Goal: Task Accomplishment & Management: Complete application form

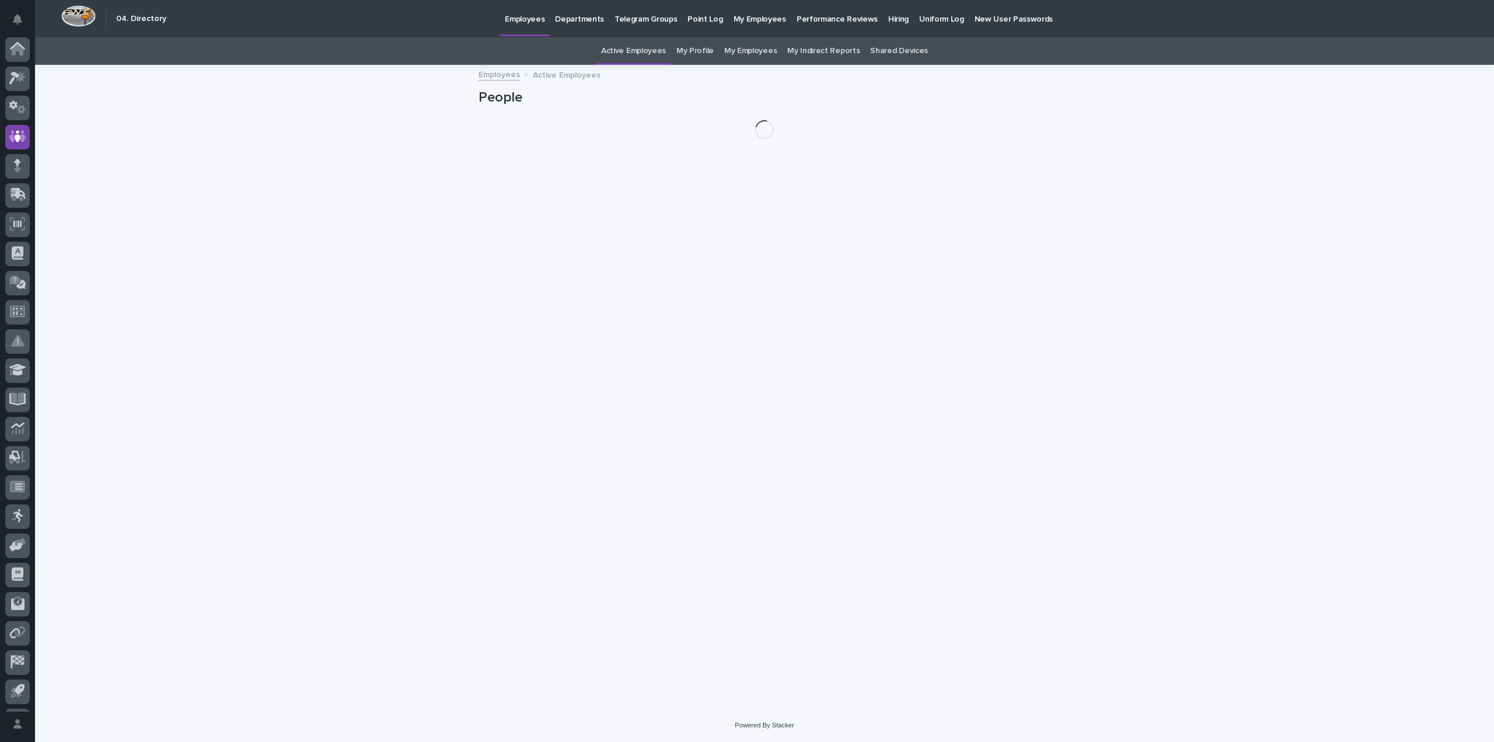
scroll to position [26, 0]
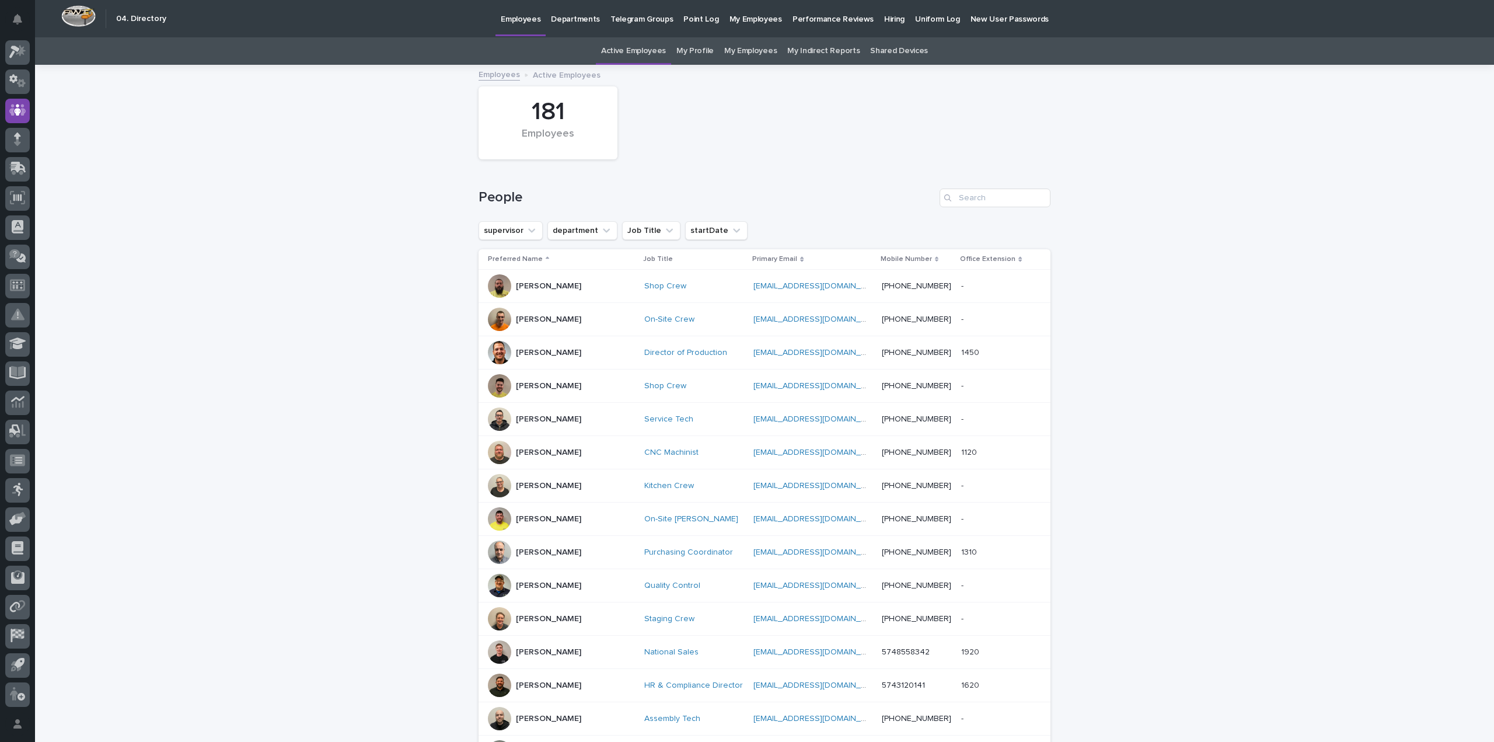
click at [884, 13] on p "Hiring" at bounding box center [894, 12] width 20 height 25
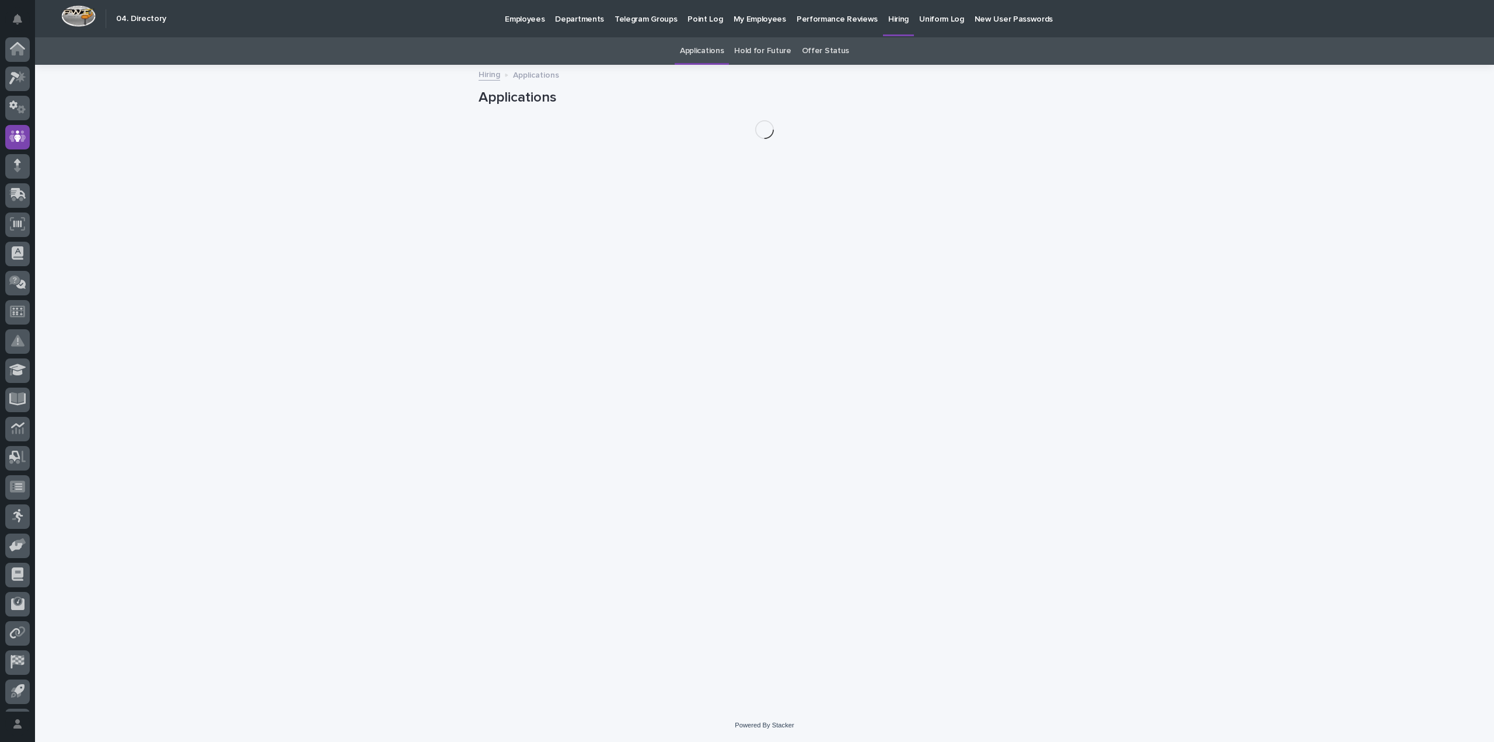
scroll to position [26, 0]
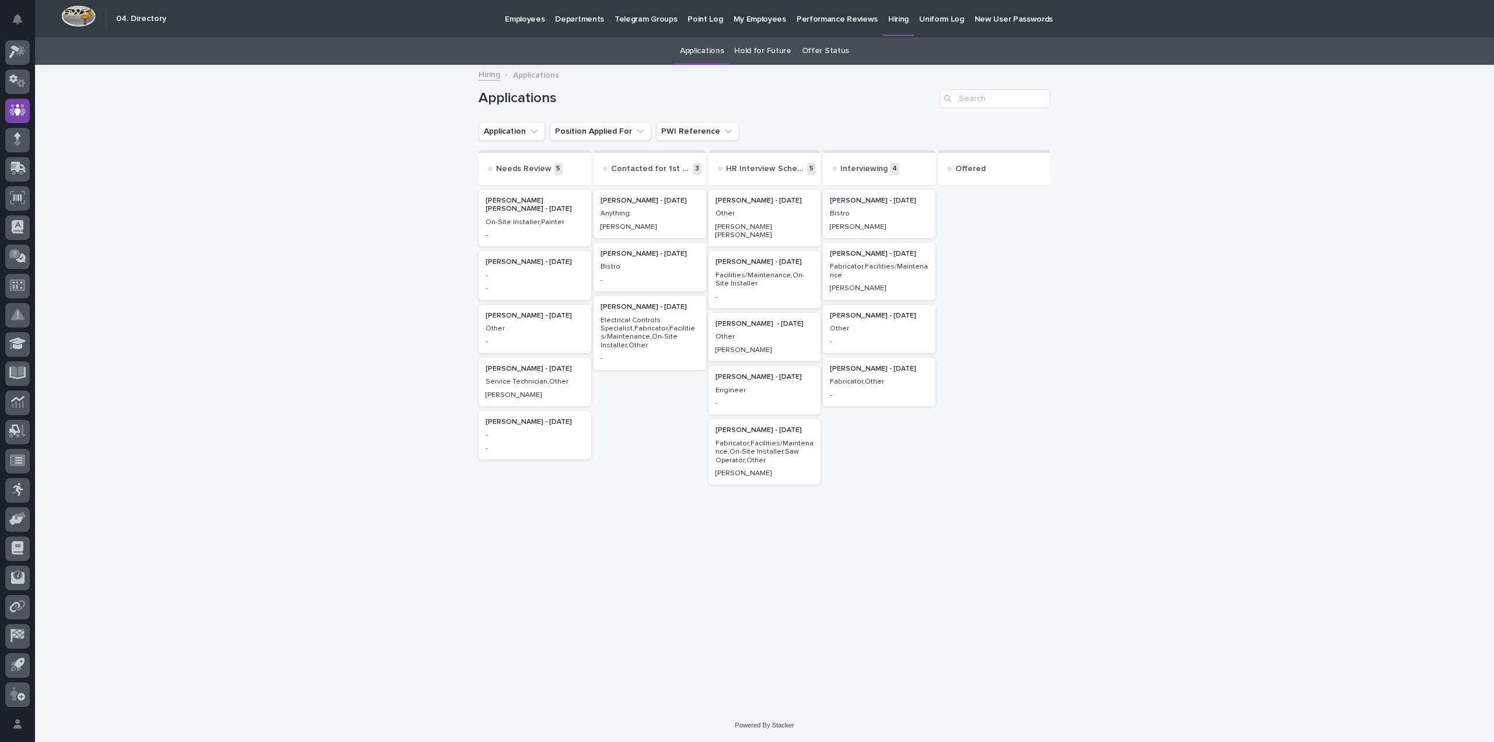
click at [662, 271] on div "[PERSON_NAME] - [DATE] Bistro -" at bounding box center [650, 267] width 113 height 48
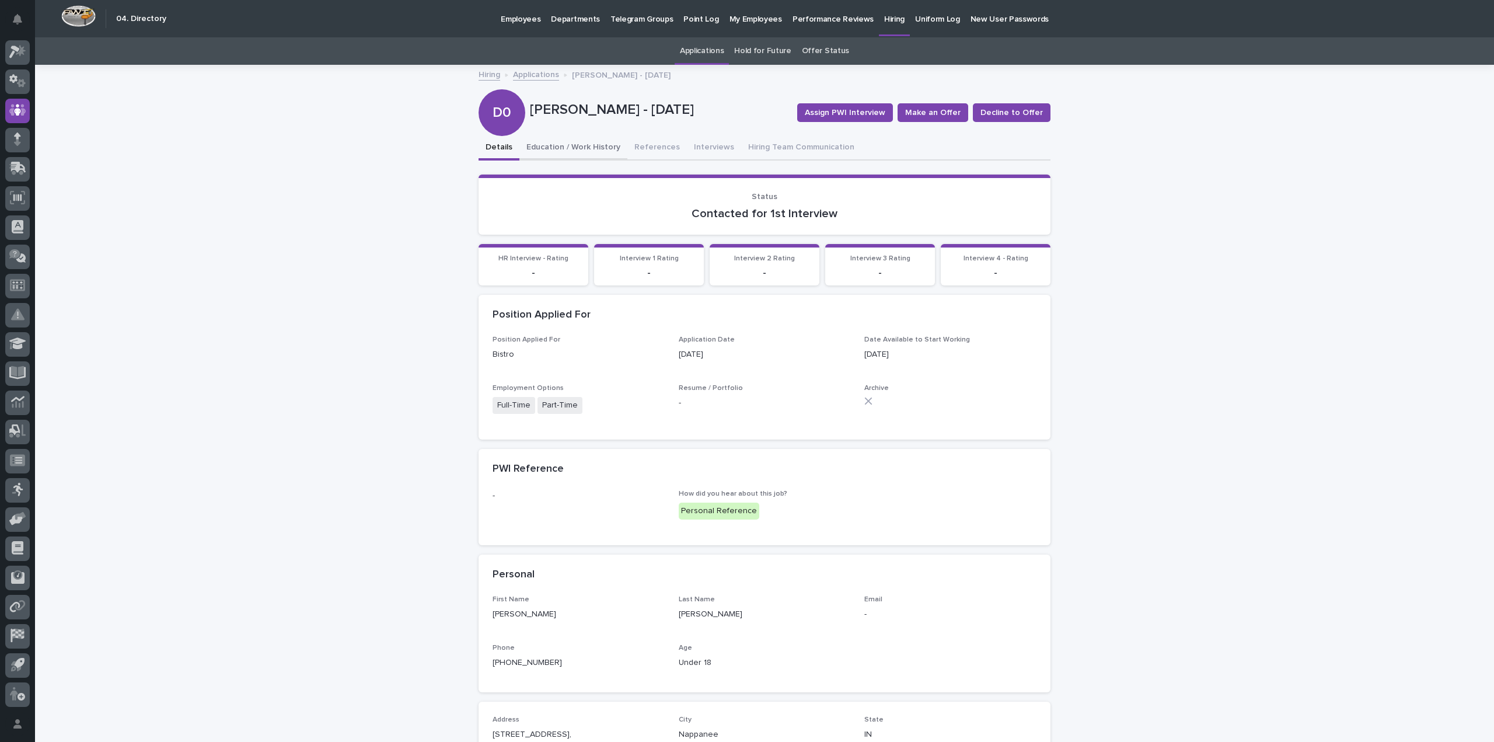
click at [568, 150] on button "Education / Work History" at bounding box center [573, 148] width 108 height 25
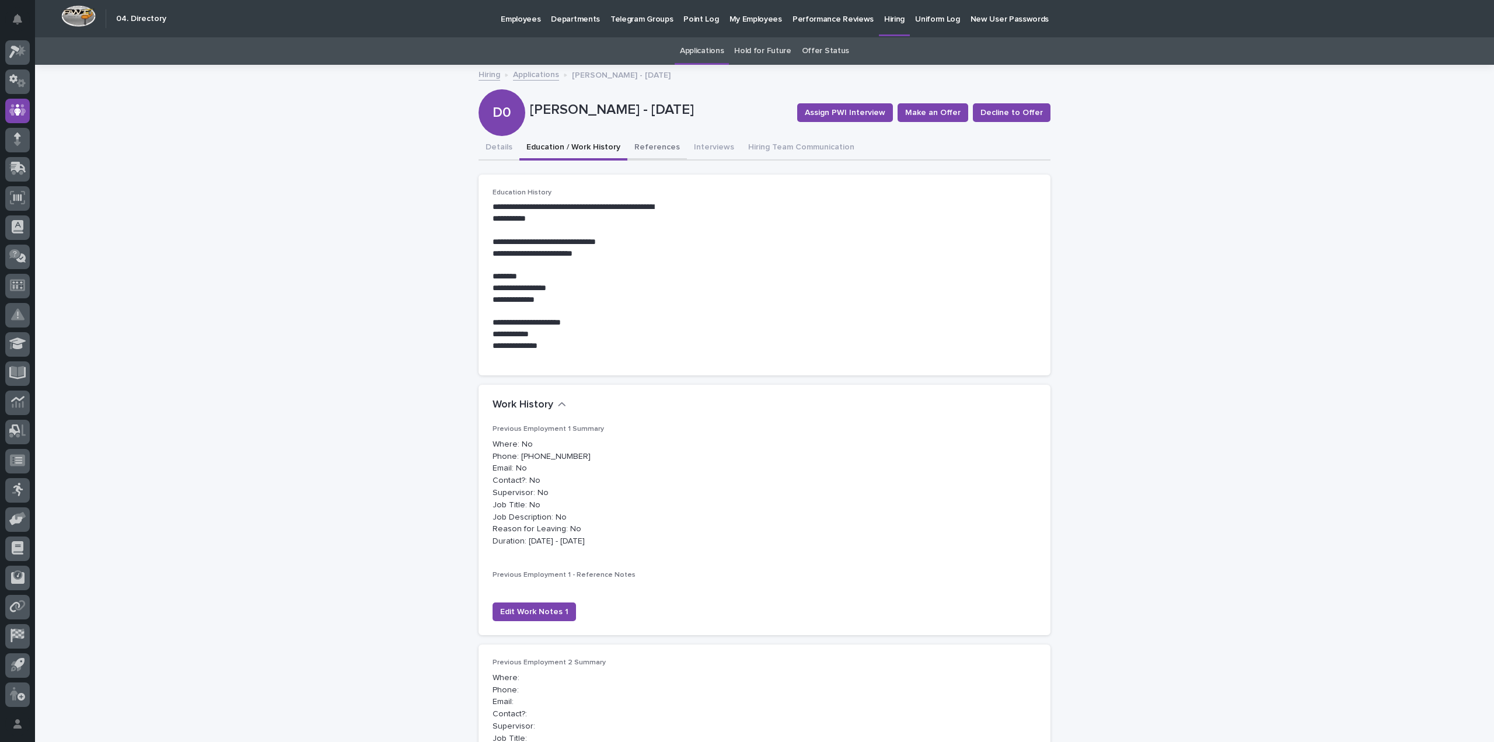
click at [660, 144] on button "References" at bounding box center [657, 148] width 60 height 25
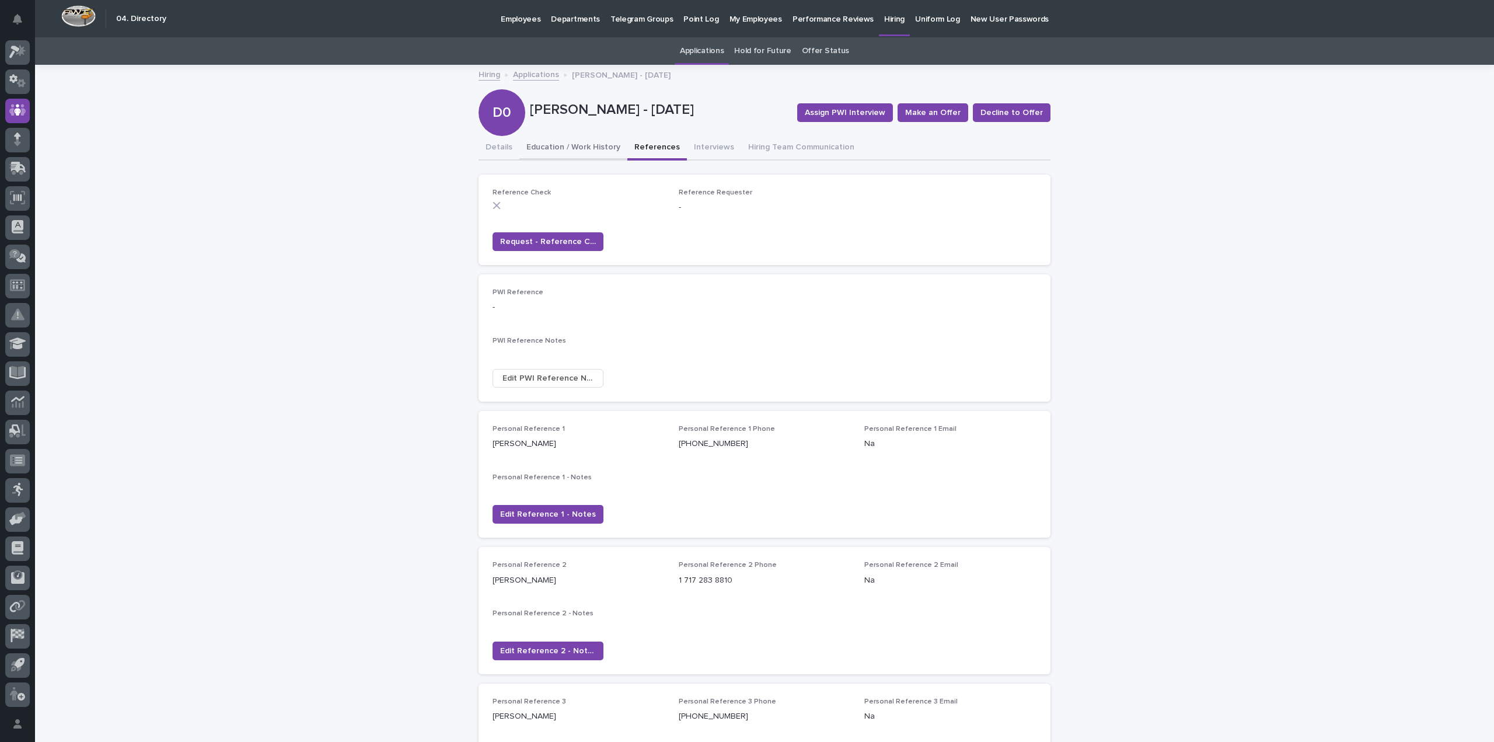
click at [565, 146] on button "Education / Work History" at bounding box center [573, 148] width 108 height 25
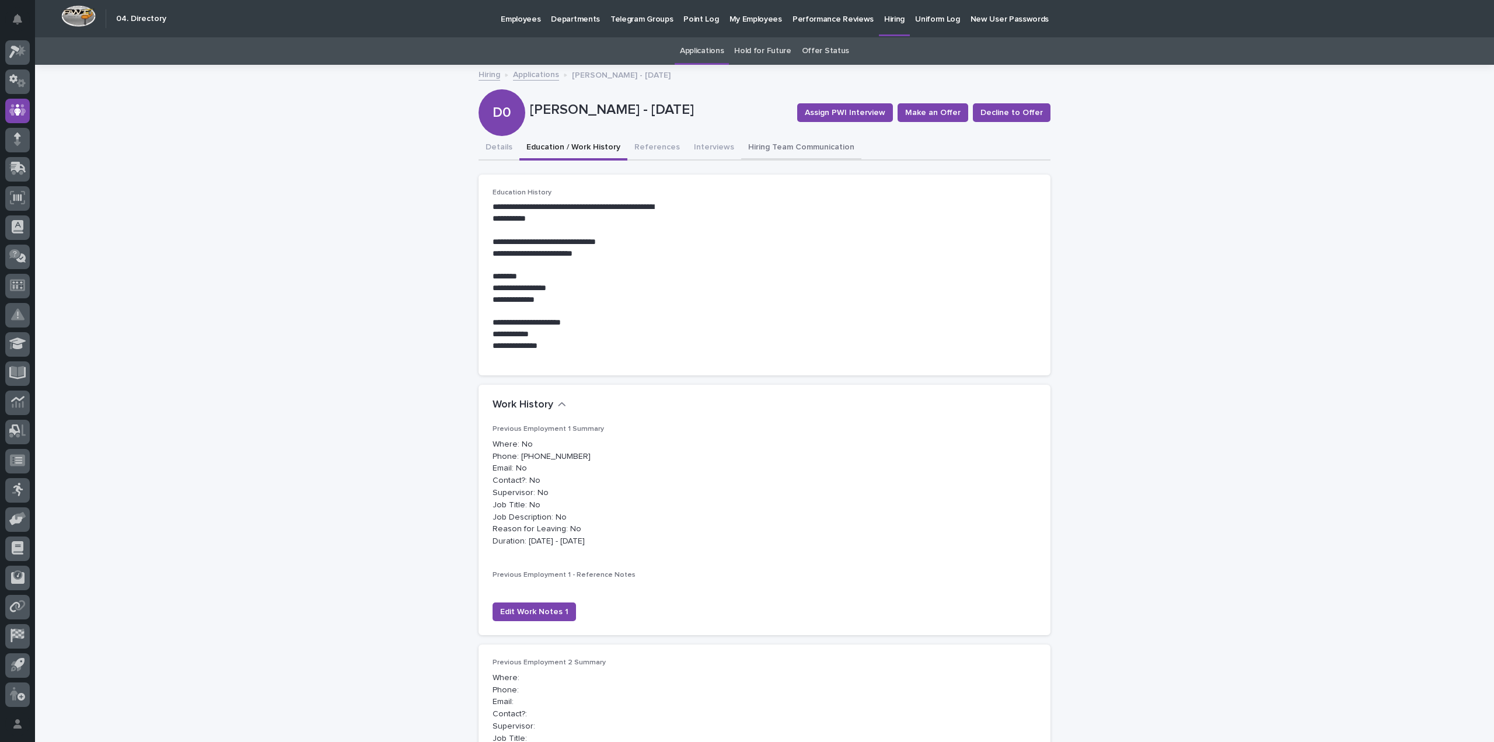
click at [751, 143] on button "Hiring Team Communication" at bounding box center [801, 148] width 120 height 25
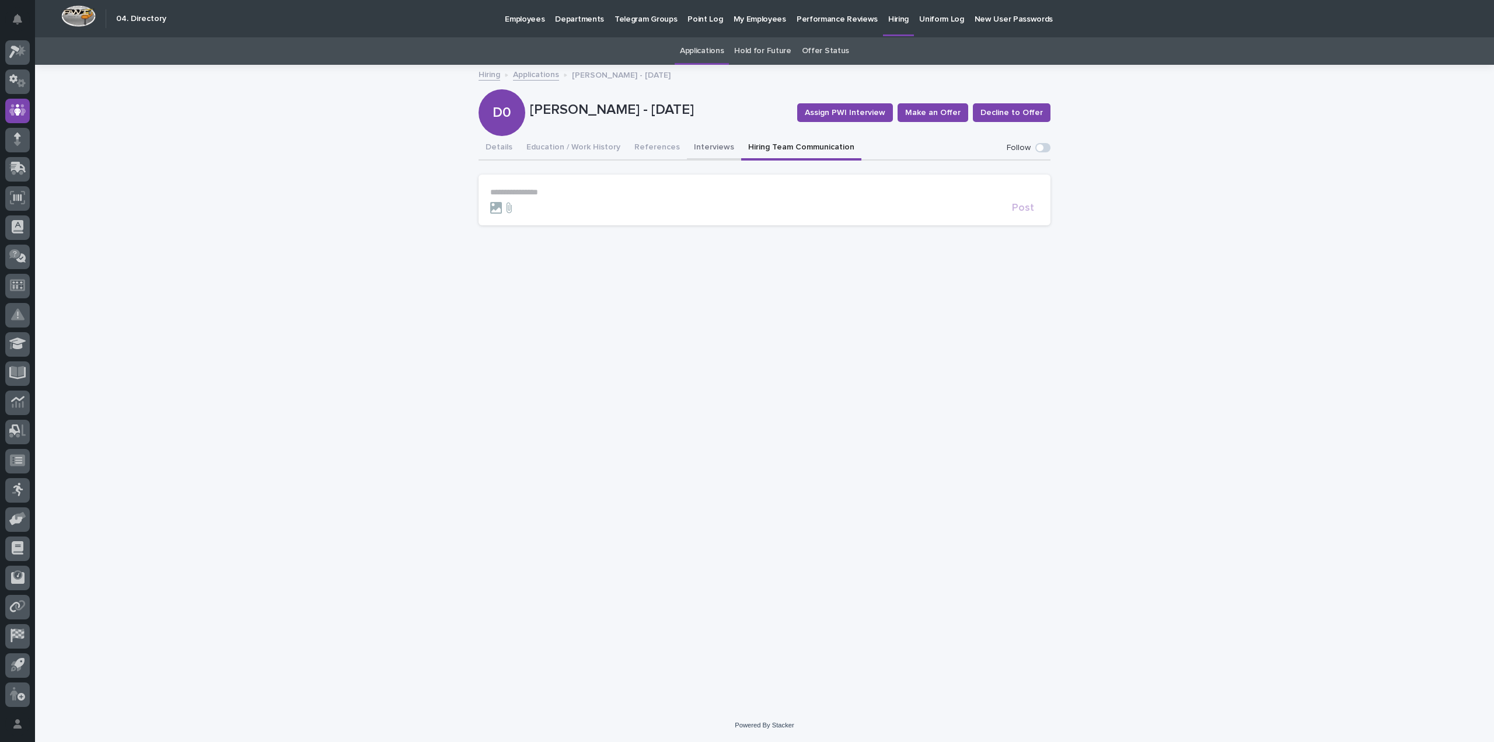
click at [710, 144] on button "Interviews" at bounding box center [714, 148] width 54 height 25
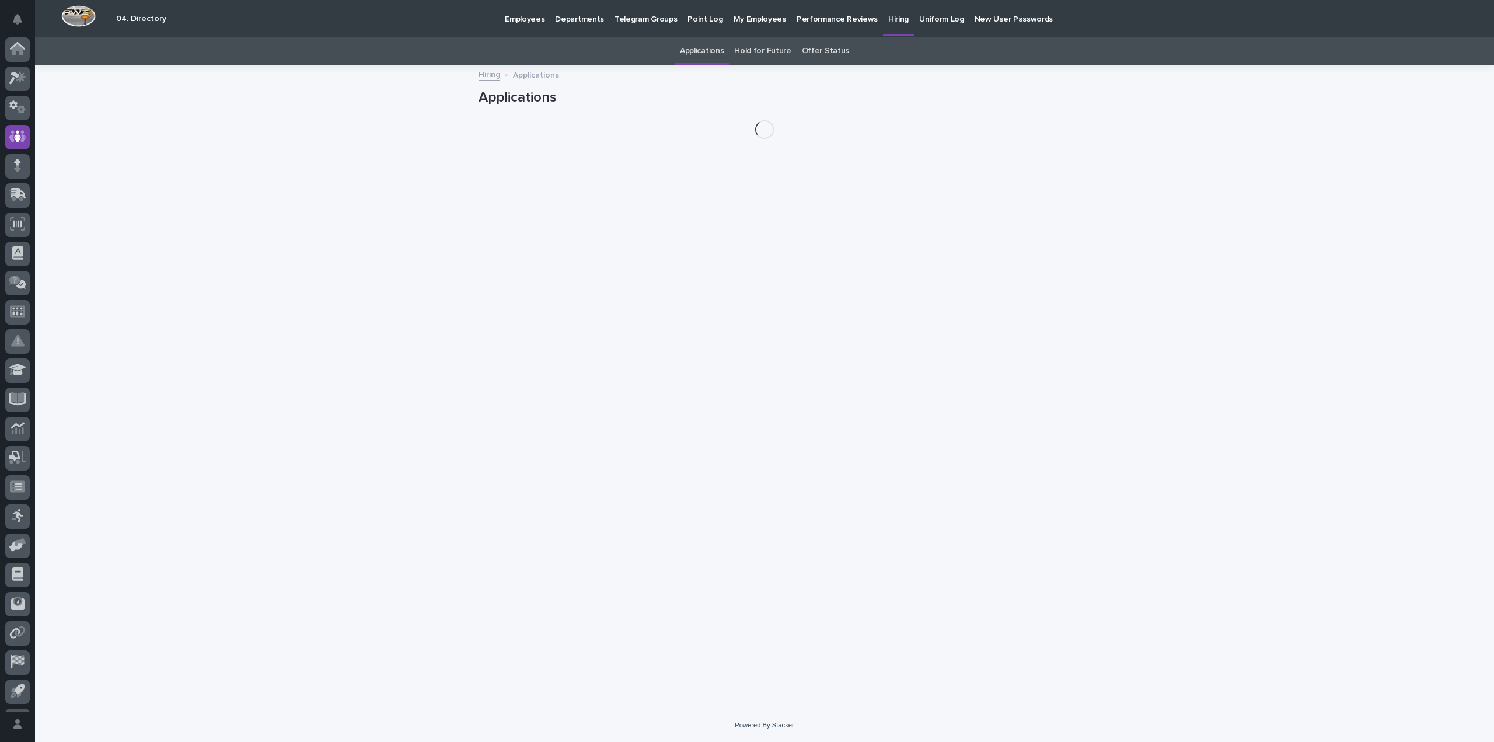
scroll to position [26, 0]
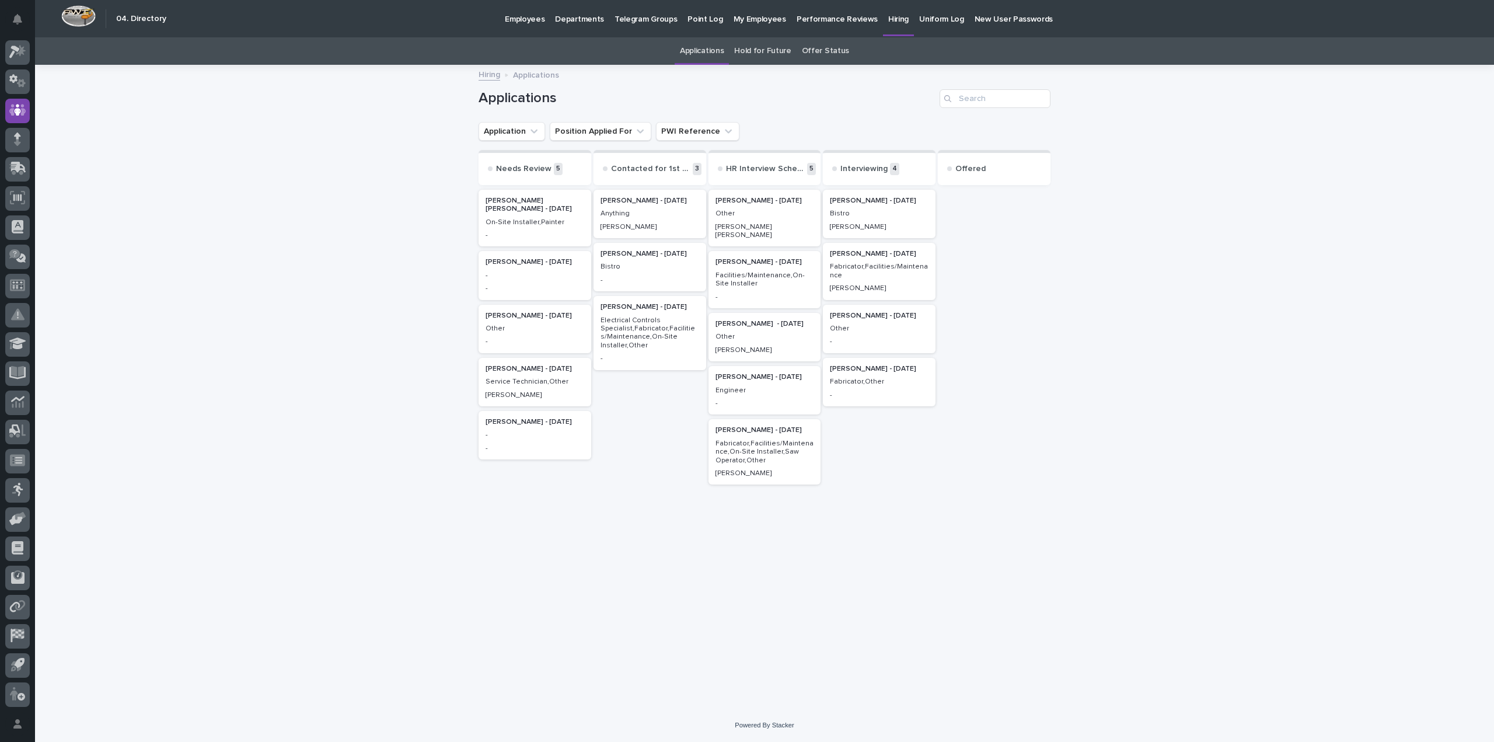
click at [787, 225] on p "[PERSON_NAME] [PERSON_NAME]" at bounding box center [765, 231] width 99 height 17
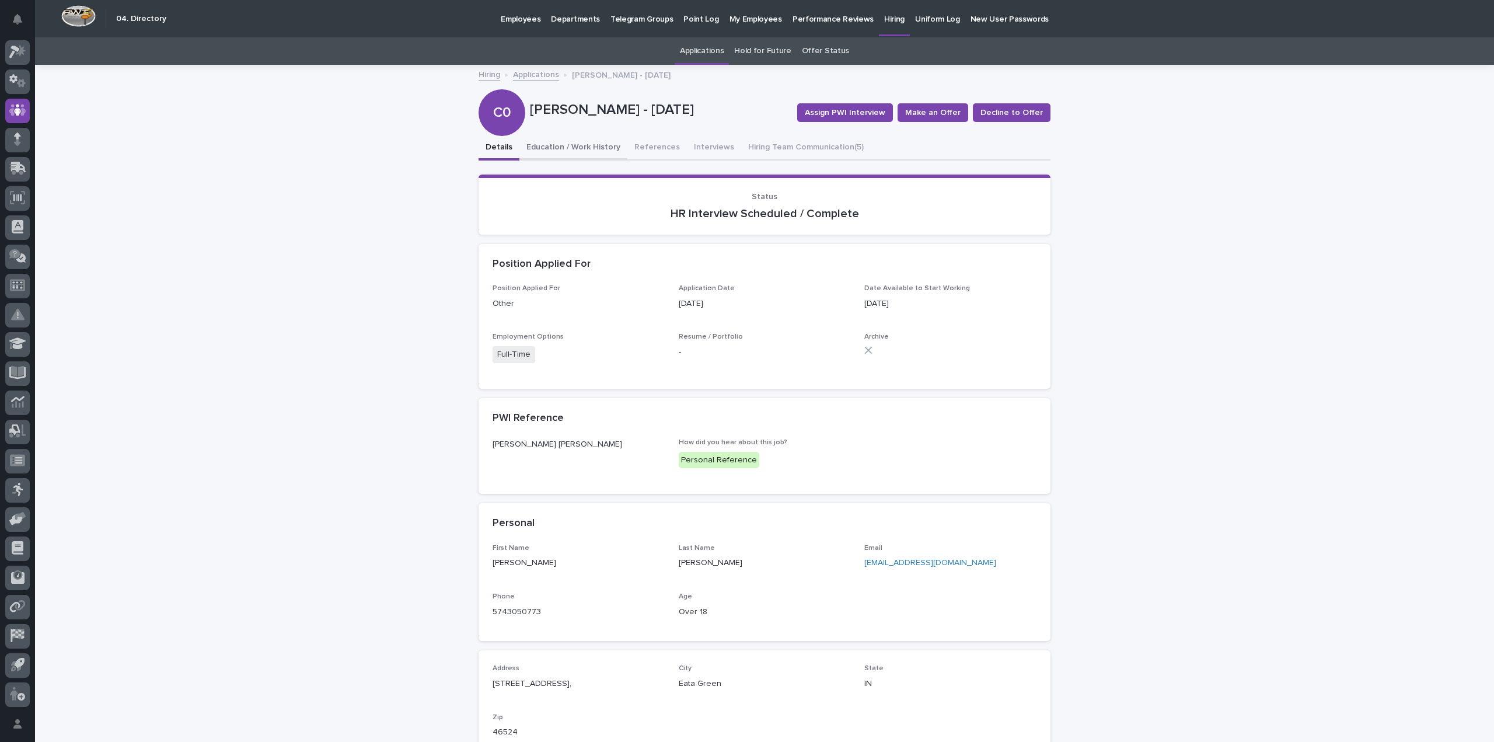
click at [587, 148] on button "Education / Work History" at bounding box center [573, 148] width 108 height 25
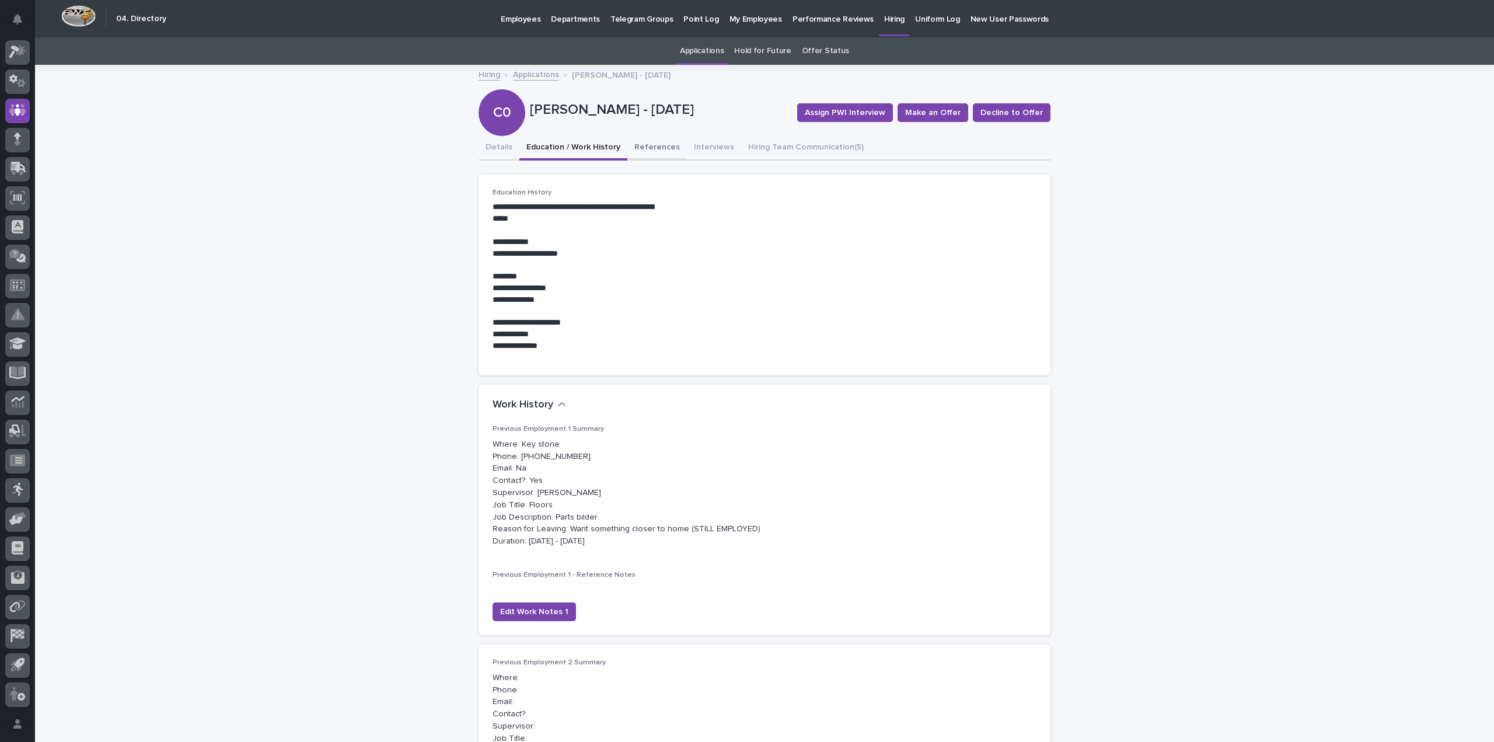
click at [640, 152] on button "References" at bounding box center [657, 148] width 60 height 25
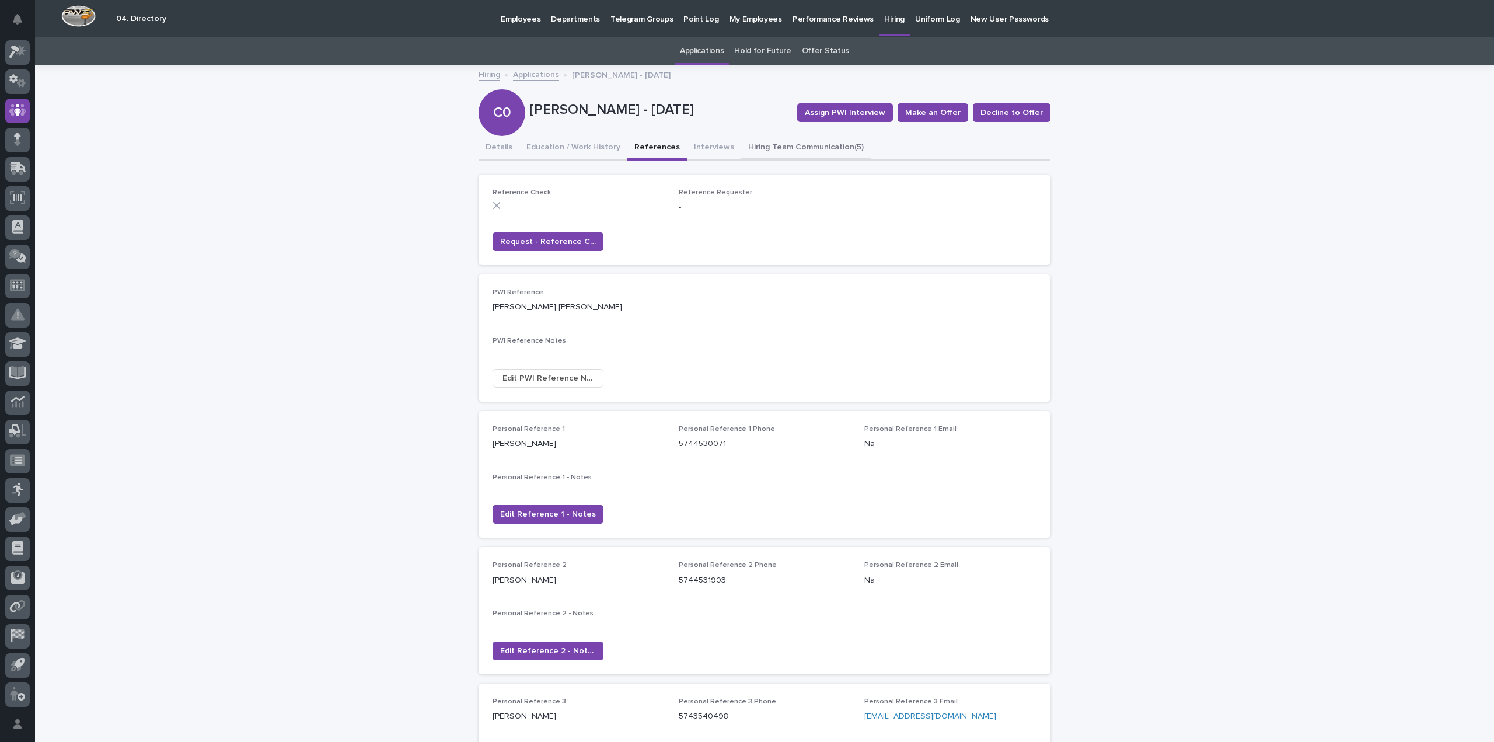
click at [786, 151] on button "Hiring Team Communication (5)" at bounding box center [806, 148] width 130 height 25
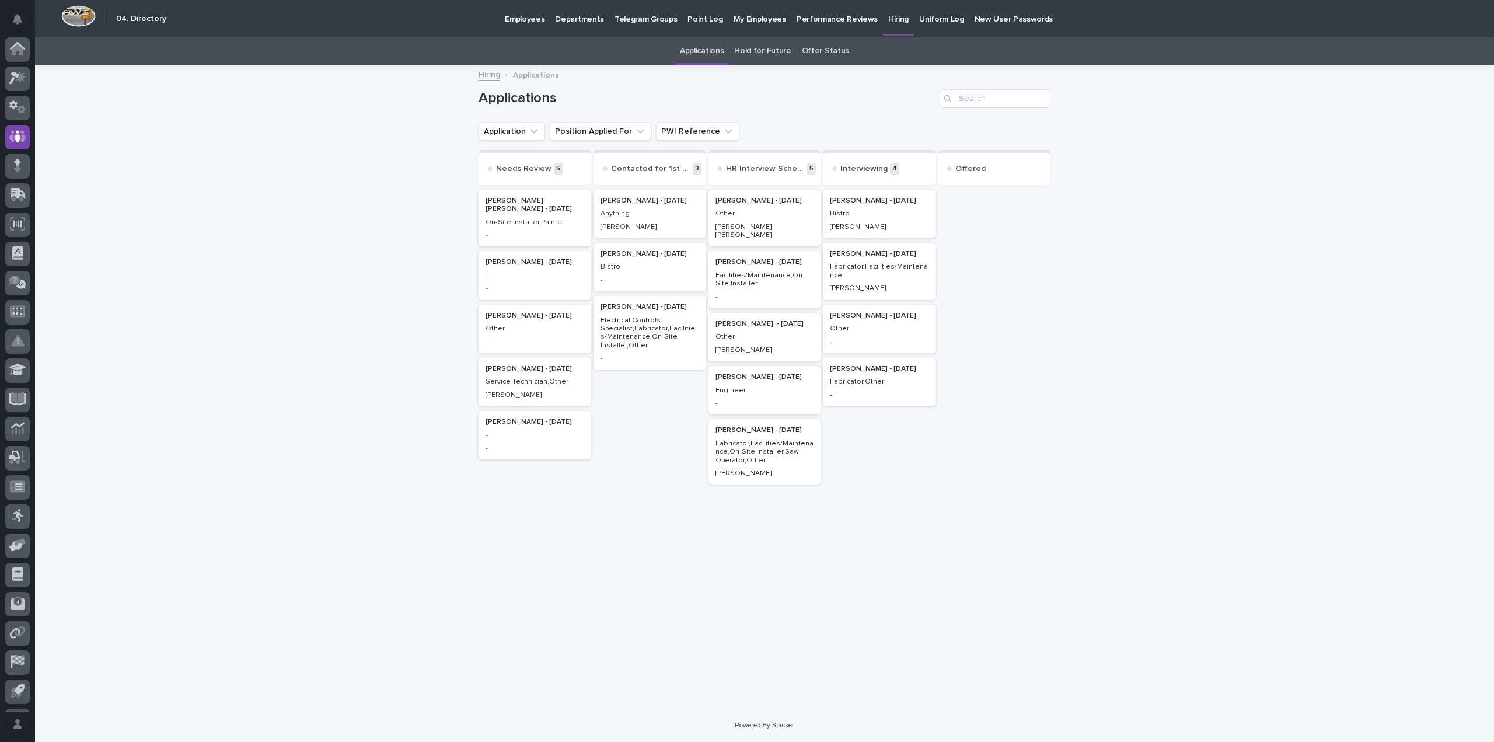
scroll to position [26, 0]
click at [875, 330] on p "Other" at bounding box center [879, 329] width 99 height 8
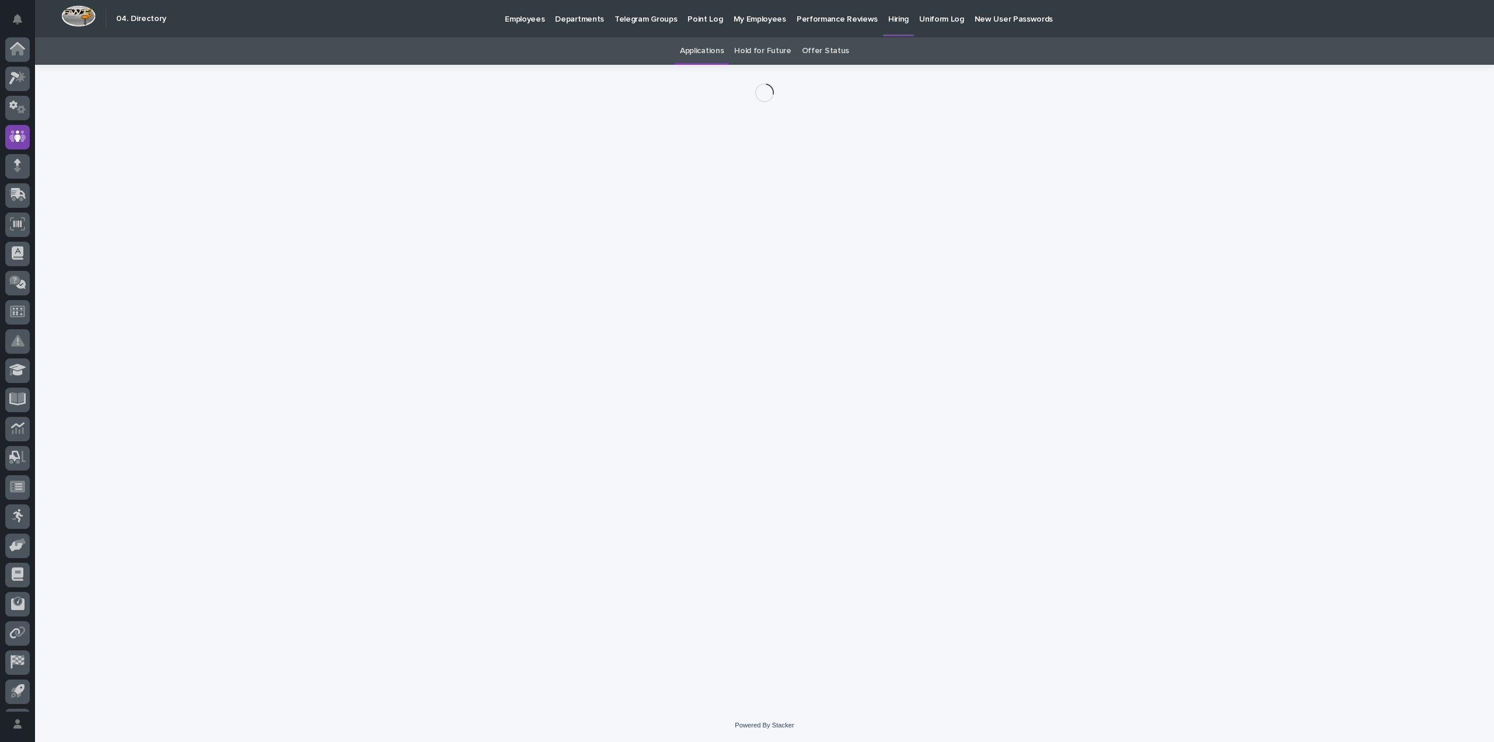
scroll to position [26, 0]
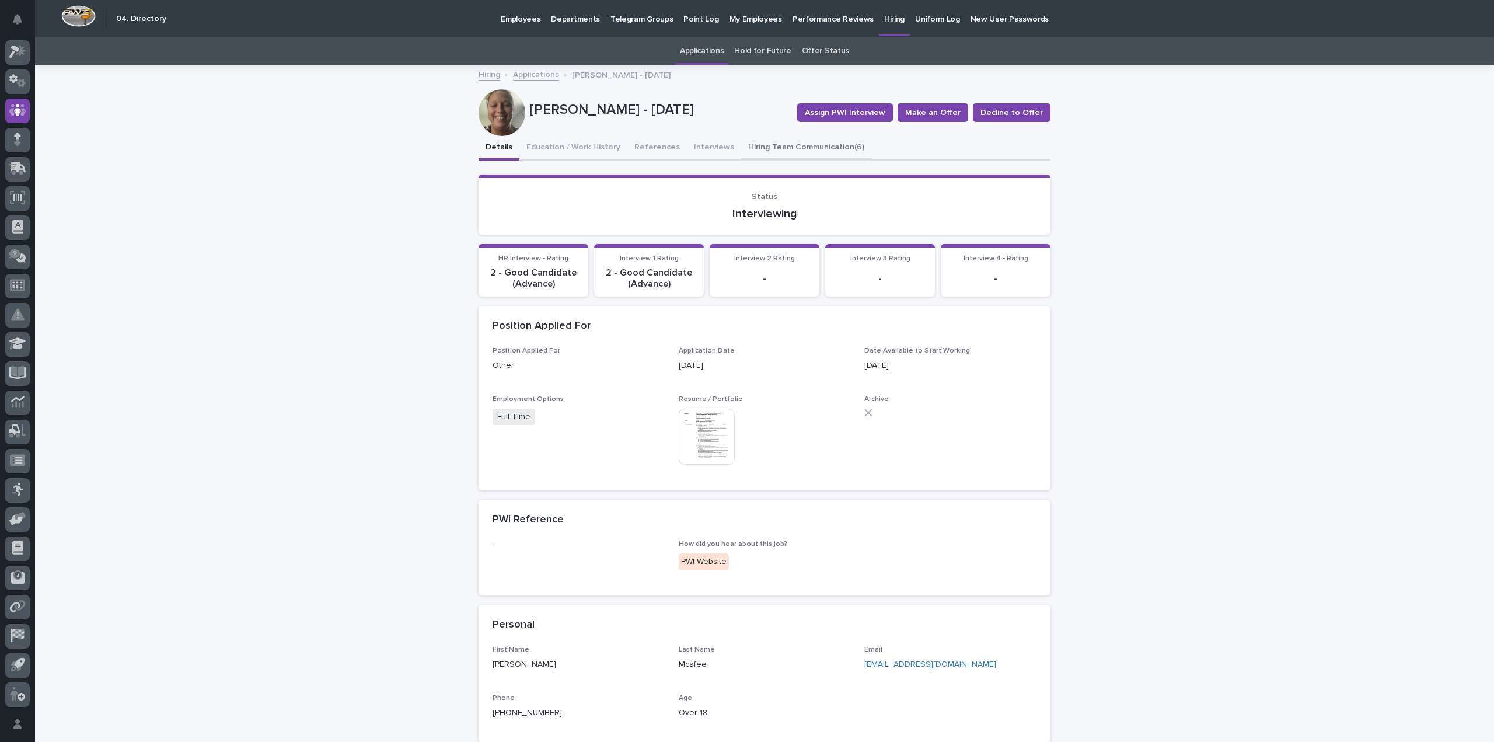
drag, startPoint x: 781, startPoint y: 134, endPoint x: 786, endPoint y: 147, distance: 13.9
click at [781, 136] on div "[PERSON_NAME] - [DATE] Assign PWI Interview Make an Offer Decline to Offer [PER…" at bounding box center [765, 518] width 572 height 905
click at [786, 151] on button "Hiring Team Communication (6)" at bounding box center [806, 148] width 130 height 25
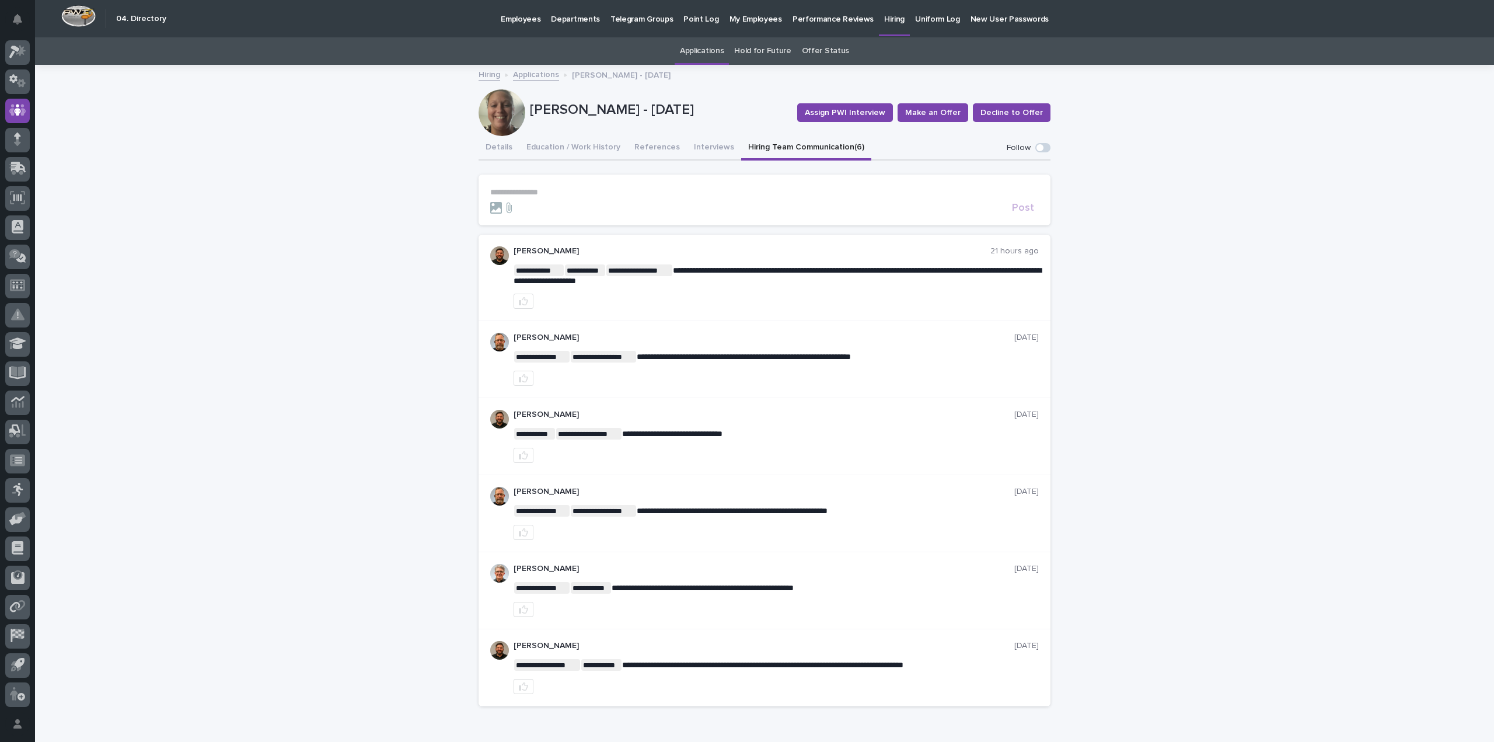
click at [1173, 287] on div "**********" at bounding box center [764, 420] width 1459 height 708
click at [703, 147] on button "Interviews" at bounding box center [714, 148] width 54 height 25
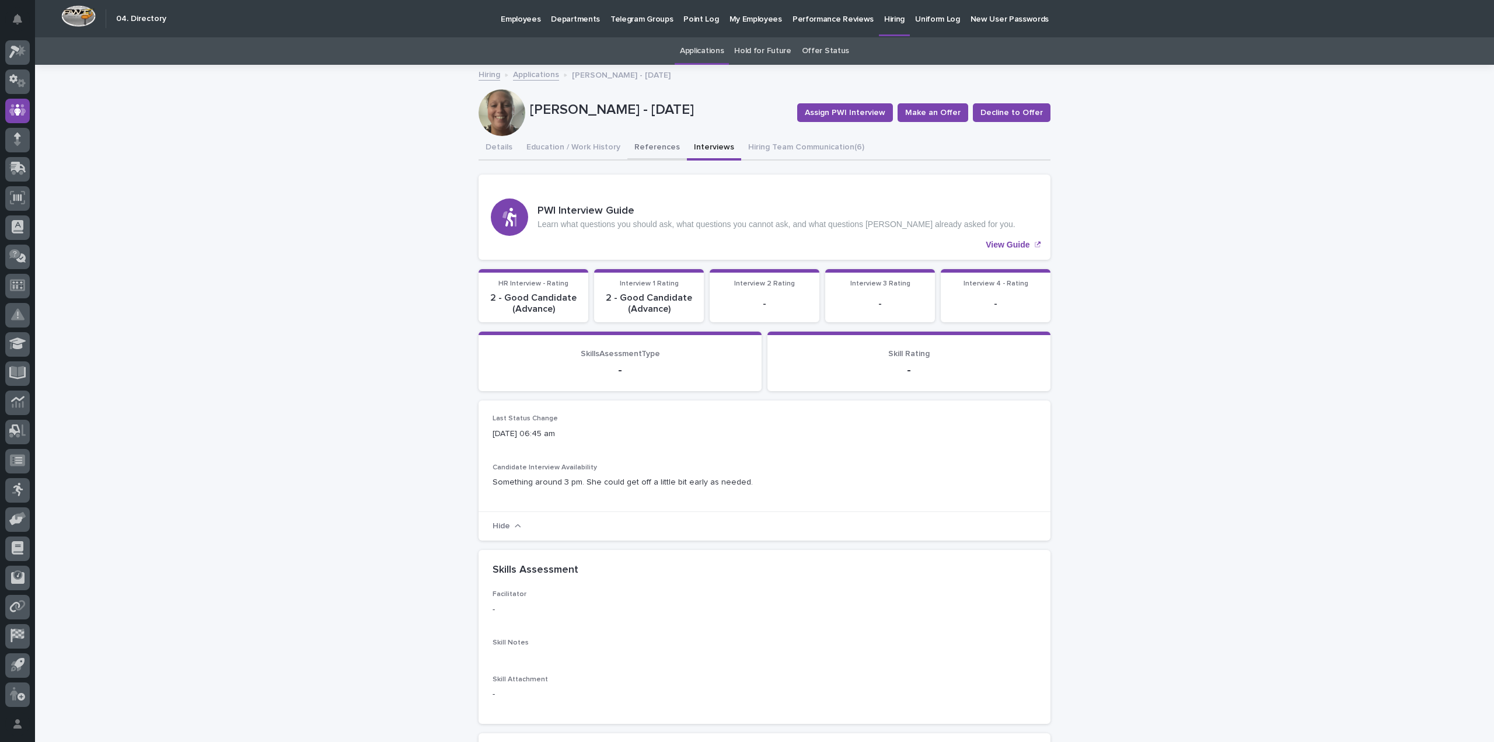
click at [642, 145] on button "References" at bounding box center [657, 148] width 60 height 25
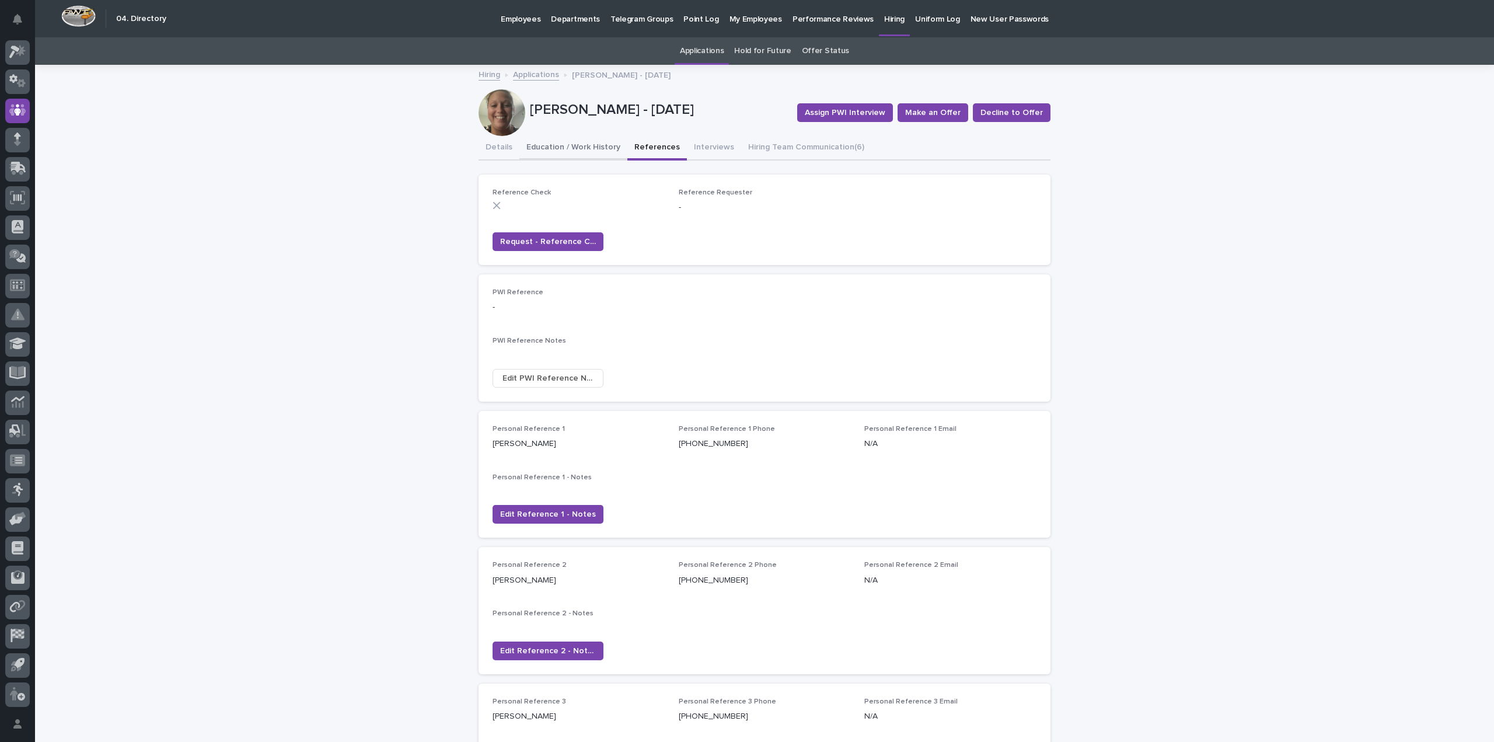
click at [584, 139] on button "Education / Work History" at bounding box center [573, 148] width 108 height 25
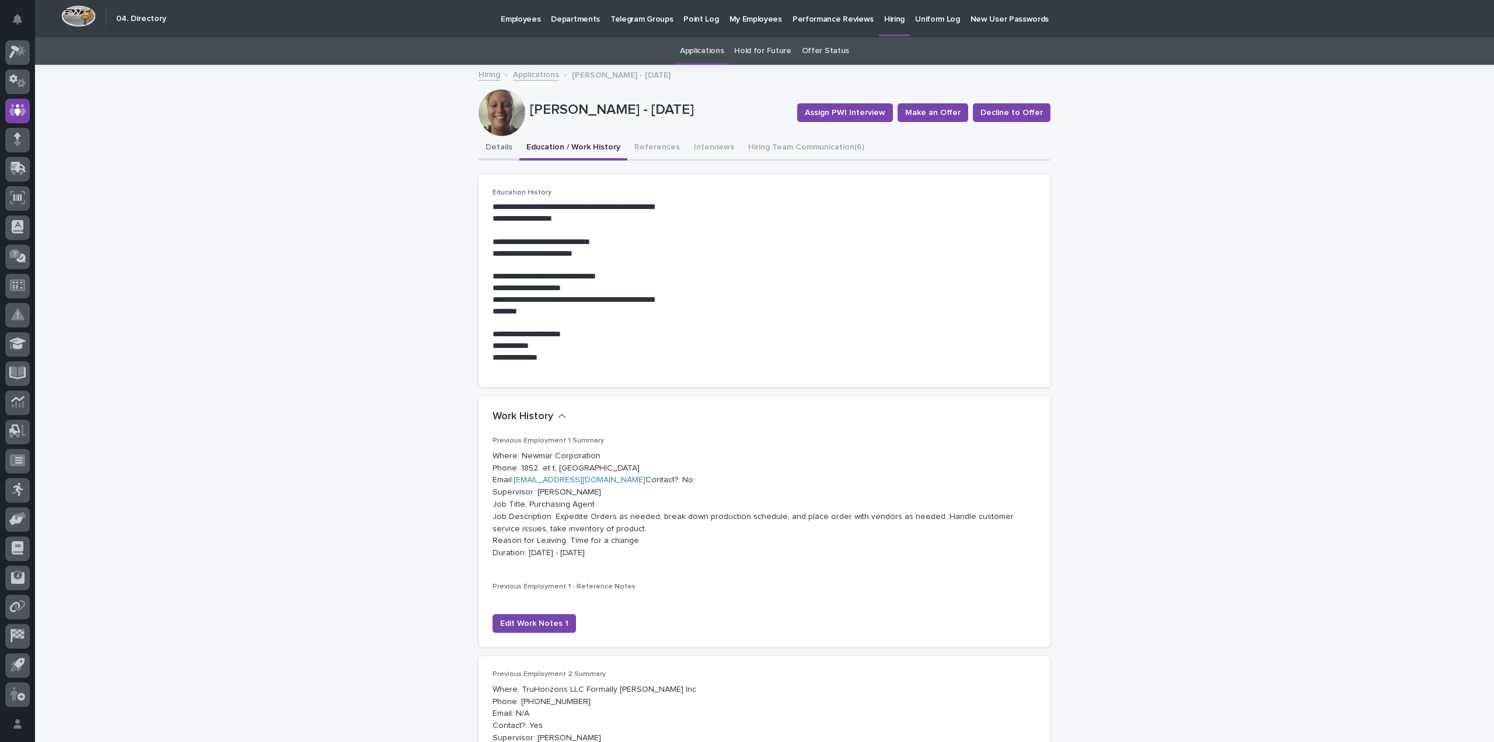
click at [497, 149] on button "Details" at bounding box center [499, 148] width 41 height 25
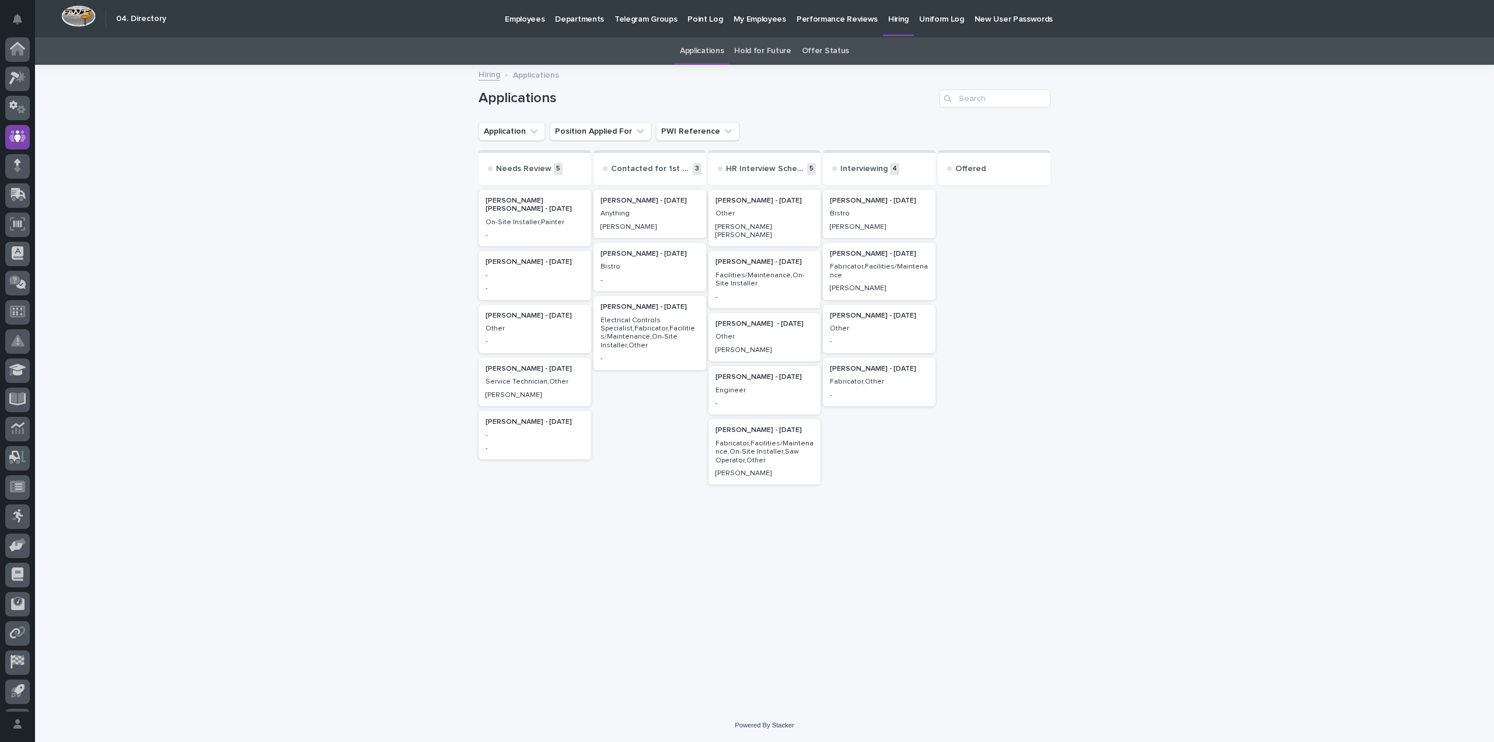
scroll to position [26, 0]
click at [887, 219] on div "[PERSON_NAME] - [DATE] Bistro [PERSON_NAME]" at bounding box center [879, 214] width 113 height 48
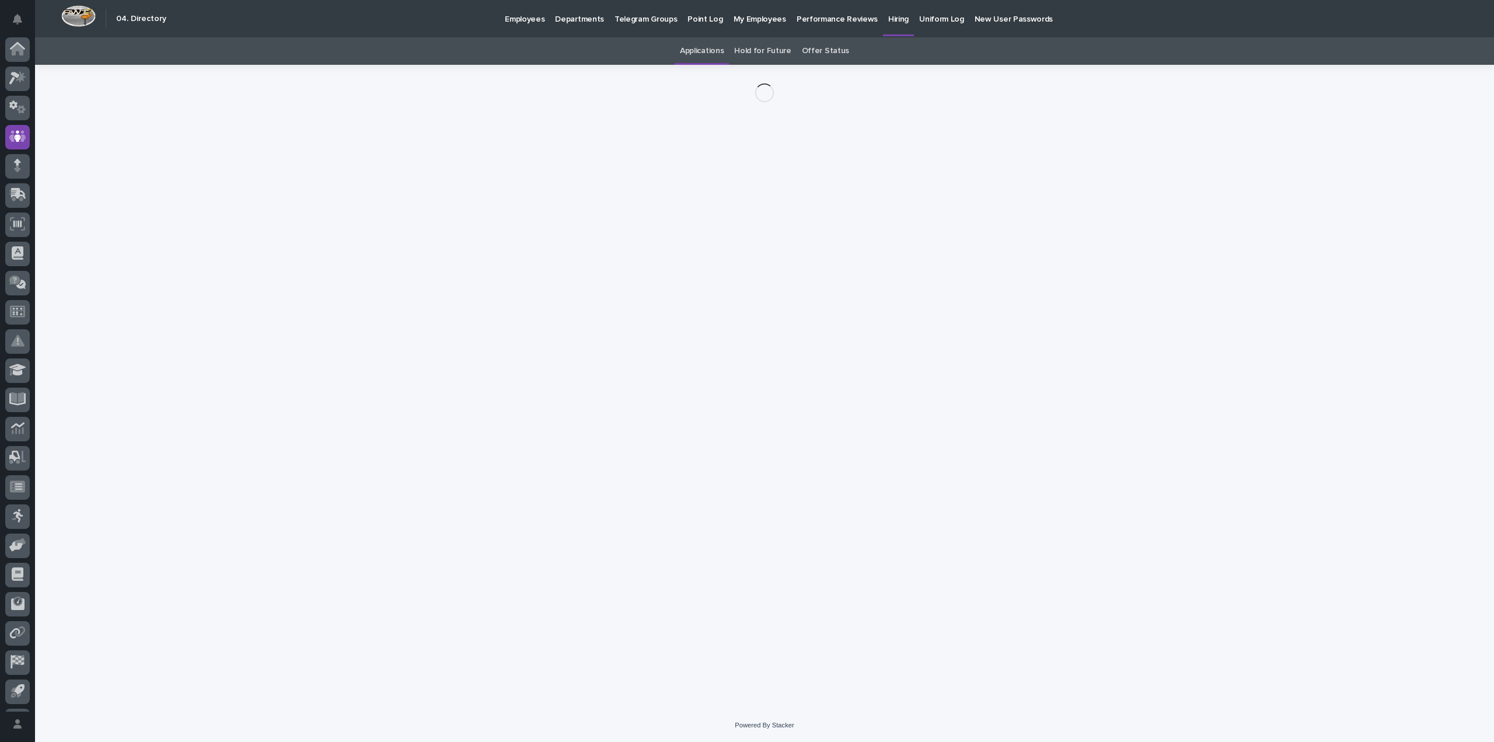
scroll to position [26, 0]
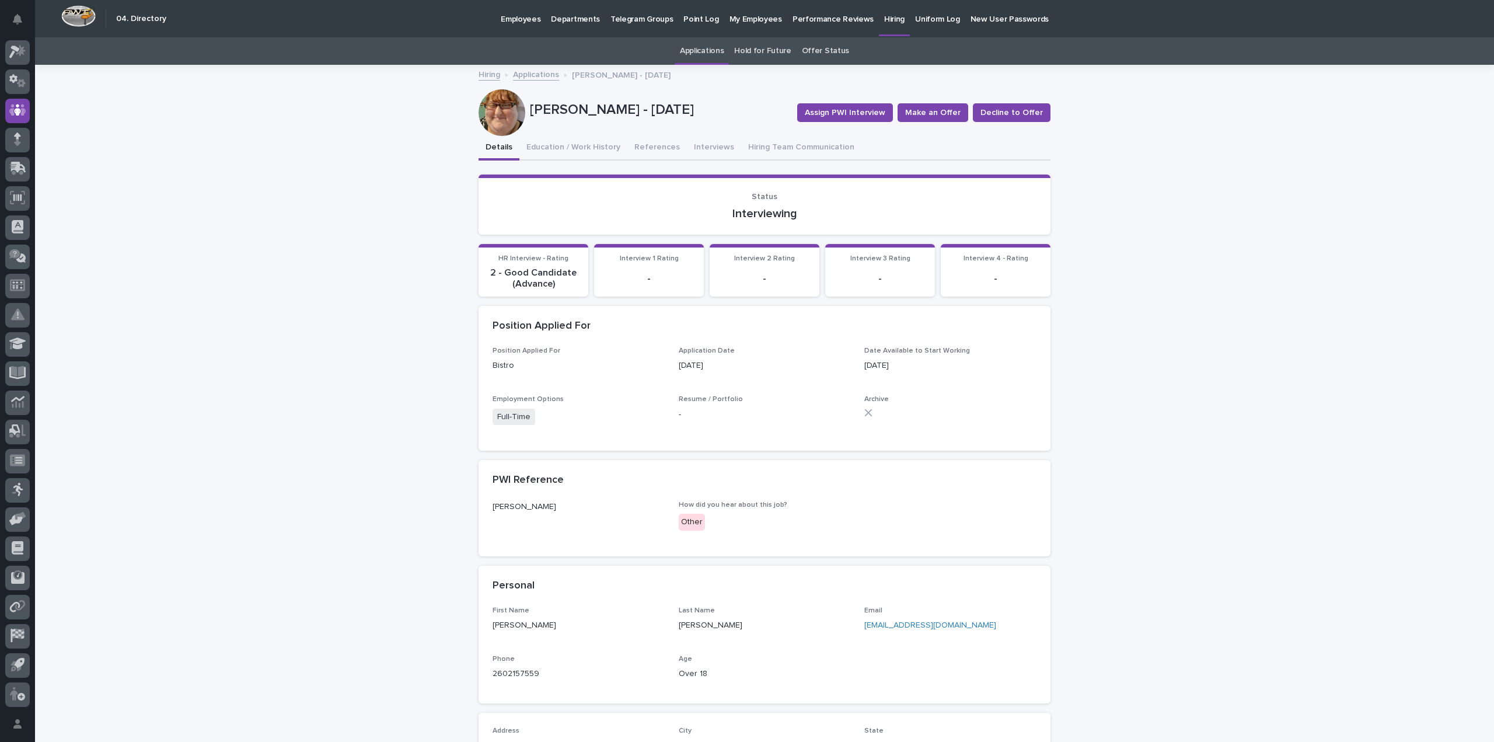
click at [503, 108] on div at bounding box center [502, 112] width 47 height 47
click at [578, 145] on button "Education / Work History" at bounding box center [573, 148] width 108 height 25
